Goal: Navigation & Orientation: Go to known website

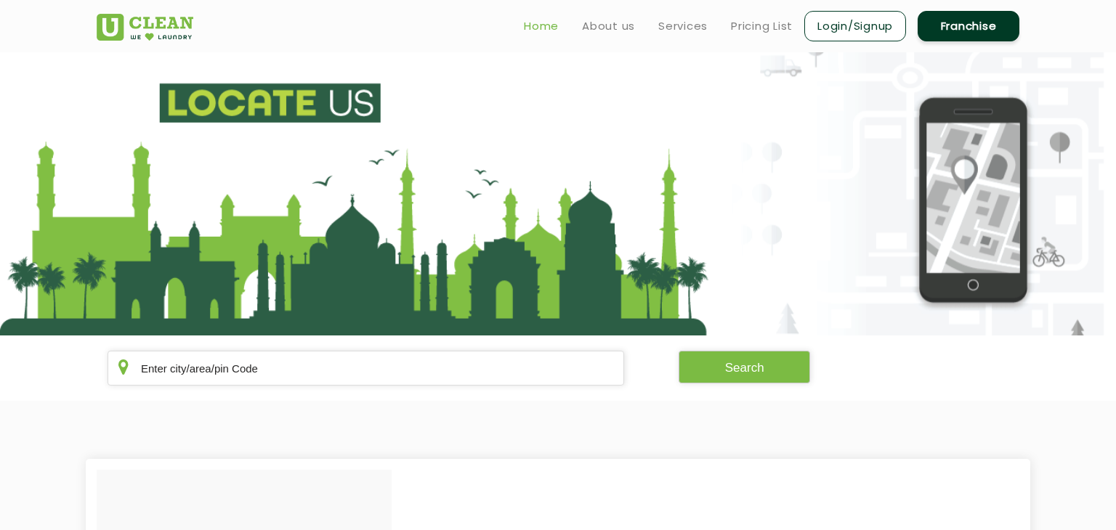
click at [548, 18] on link "Home" at bounding box center [541, 25] width 35 height 17
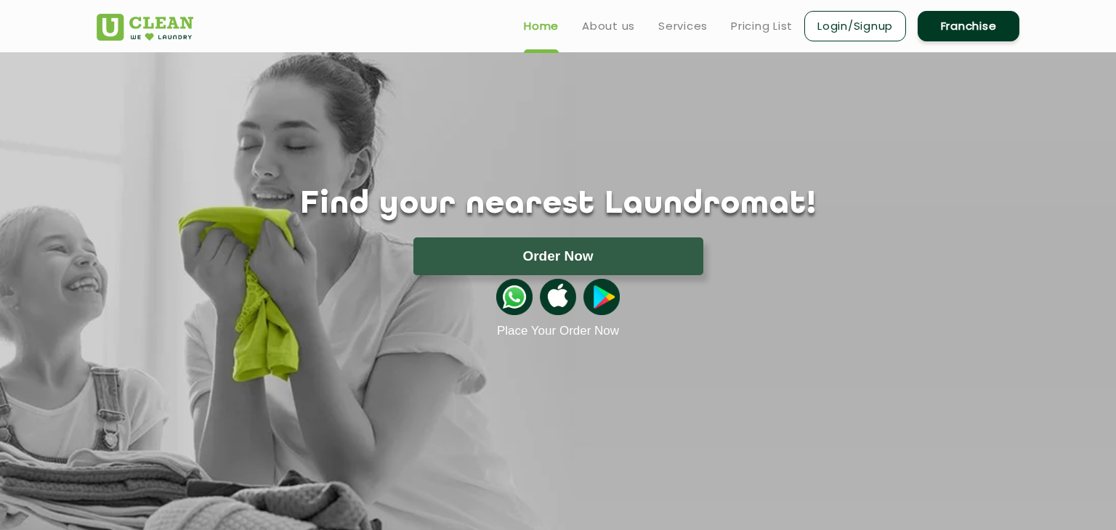
click at [544, 28] on link "Home" at bounding box center [541, 25] width 35 height 17
